Goal: Find specific page/section: Find specific page/section

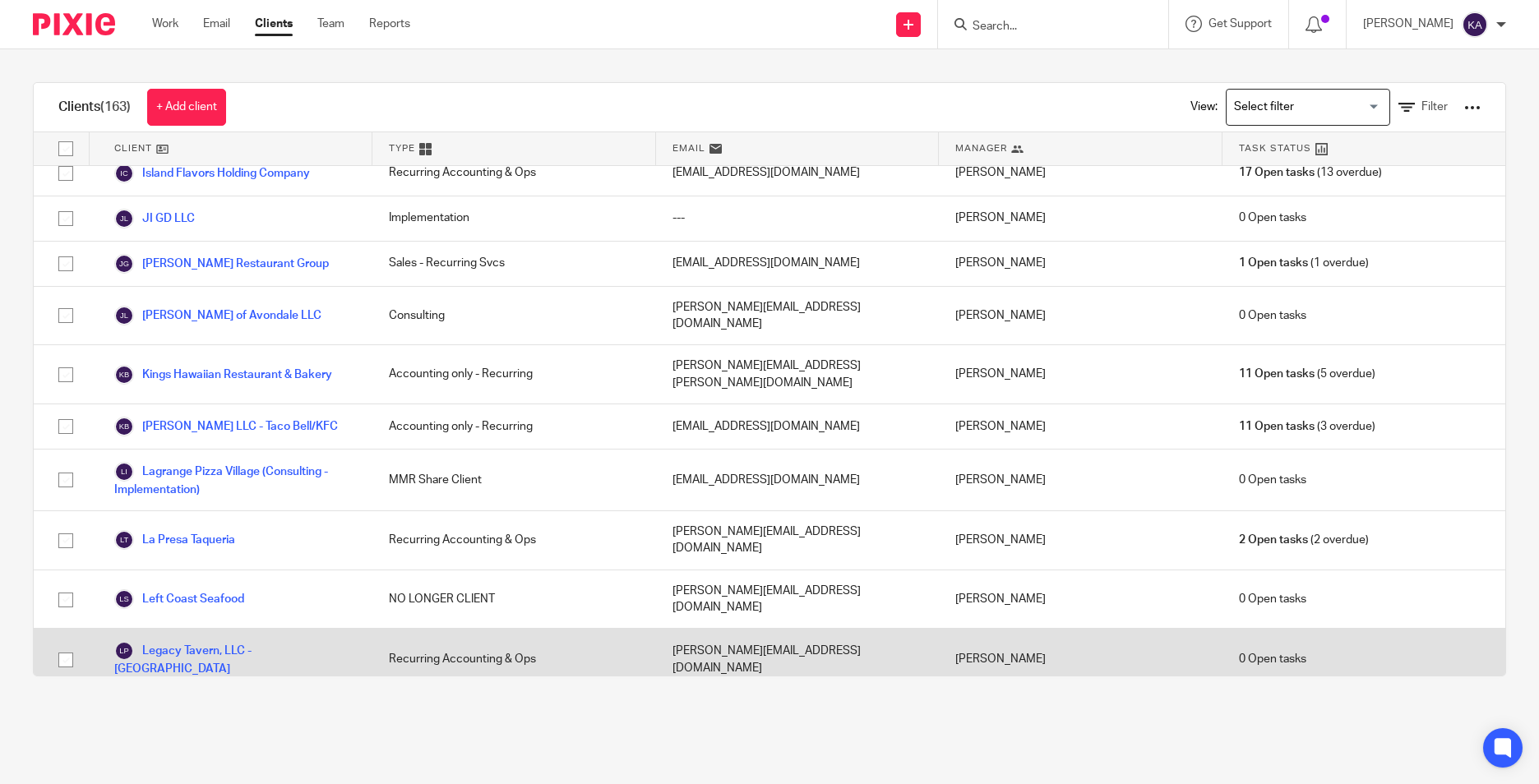
scroll to position [2301, 0]
